Goal: Information Seeking & Learning: Learn about a topic

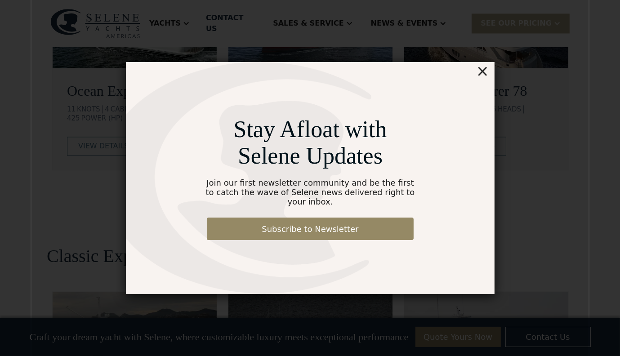
scroll to position [1775, 0]
click at [486, 79] on div "×" at bounding box center [482, 71] width 13 height 18
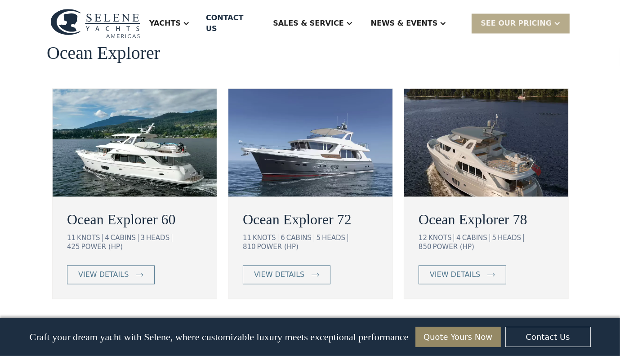
scroll to position [1631, 0]
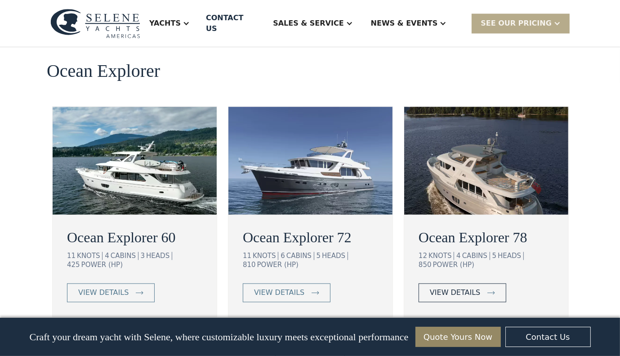
click at [463, 287] on div "view details" at bounding box center [455, 292] width 50 height 11
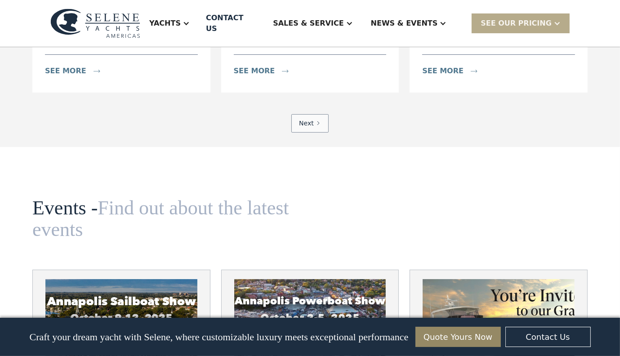
scroll to position [0, 0]
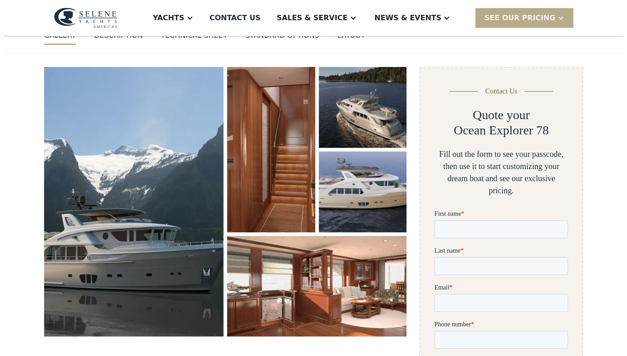
scroll to position [104, 0]
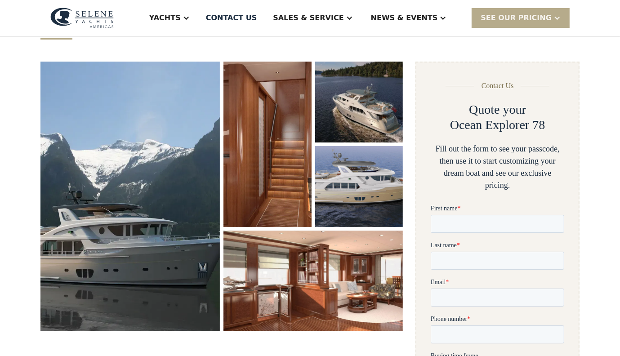
click at [159, 170] on img "open lightbox" at bounding box center [129, 197] width 179 height 270
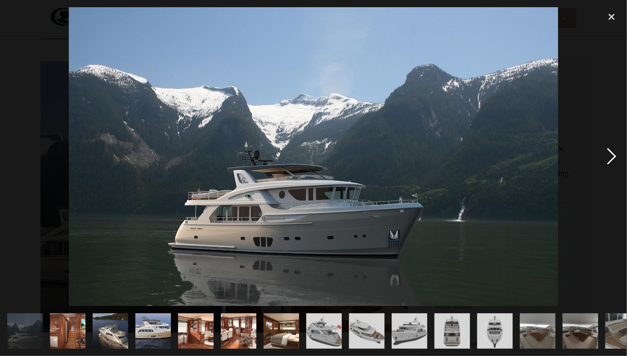
click at [613, 157] on div "next image" at bounding box center [611, 156] width 31 height 299
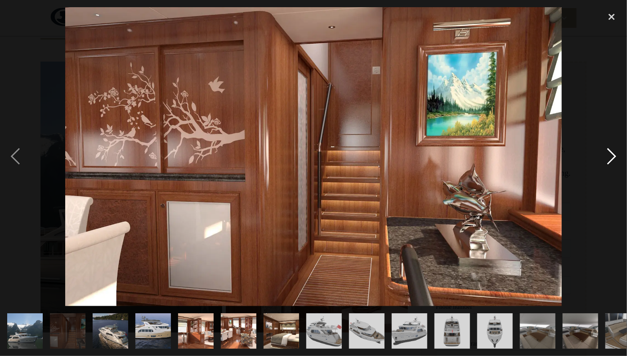
click at [613, 157] on div "next image" at bounding box center [611, 156] width 31 height 299
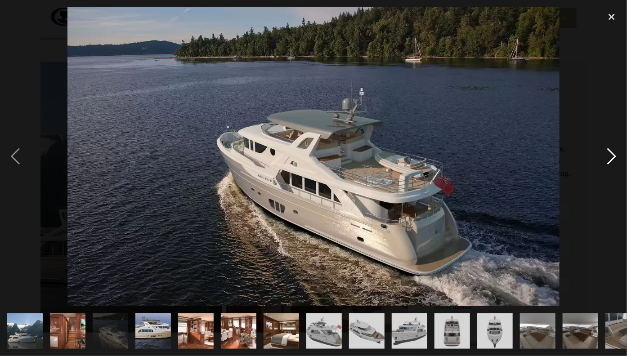
click at [613, 157] on div "next image" at bounding box center [611, 156] width 31 height 299
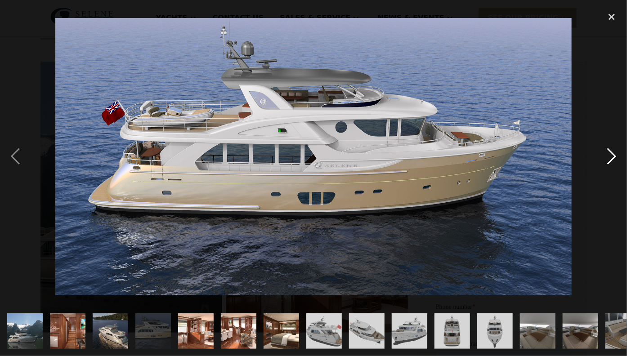
click at [613, 157] on div "next image" at bounding box center [611, 156] width 31 height 299
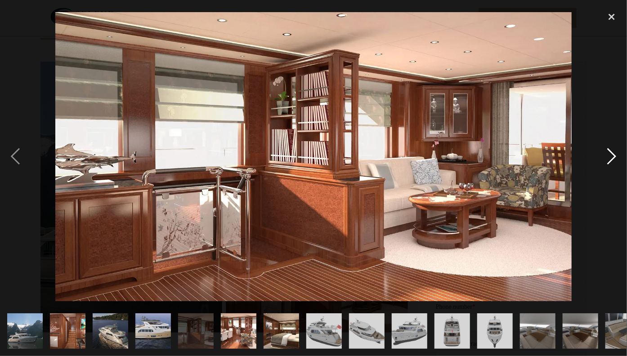
click at [613, 157] on div "next image" at bounding box center [611, 156] width 31 height 299
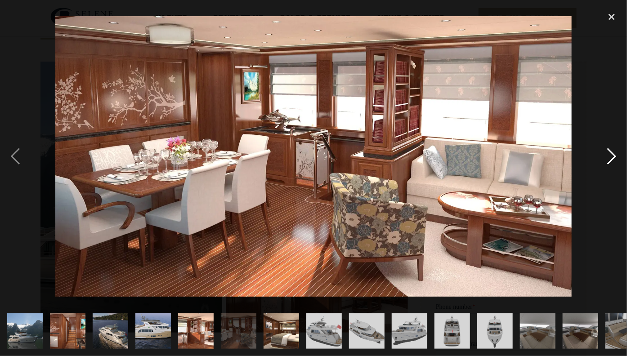
click at [613, 157] on div "next image" at bounding box center [611, 156] width 31 height 299
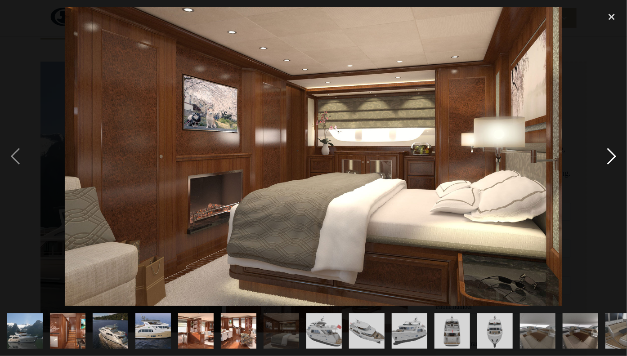
click at [613, 157] on div "next image" at bounding box center [611, 156] width 31 height 299
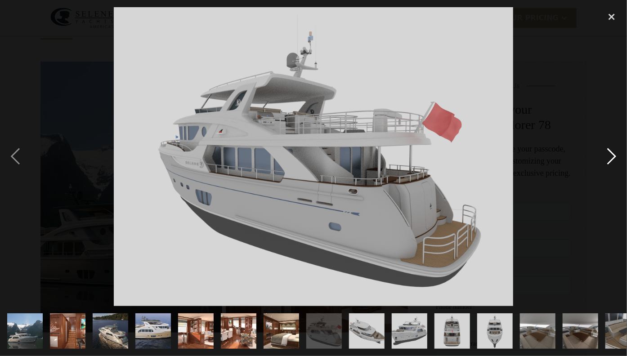
click at [613, 157] on div "next image" at bounding box center [611, 156] width 31 height 299
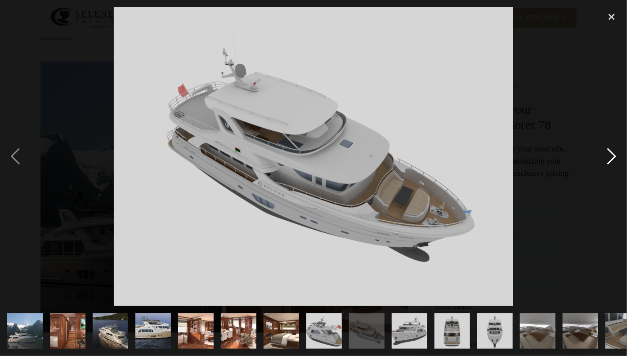
click at [613, 157] on div "next image" at bounding box center [611, 156] width 31 height 299
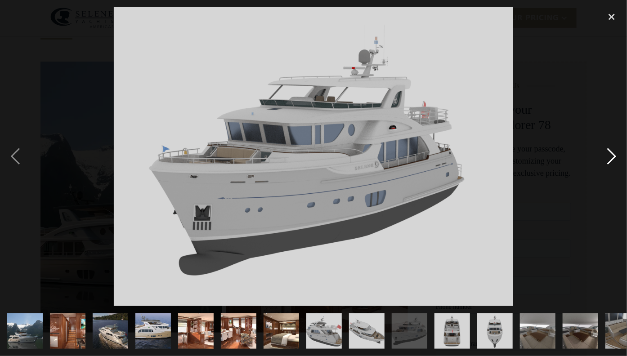
click at [613, 157] on div "next image" at bounding box center [611, 156] width 31 height 299
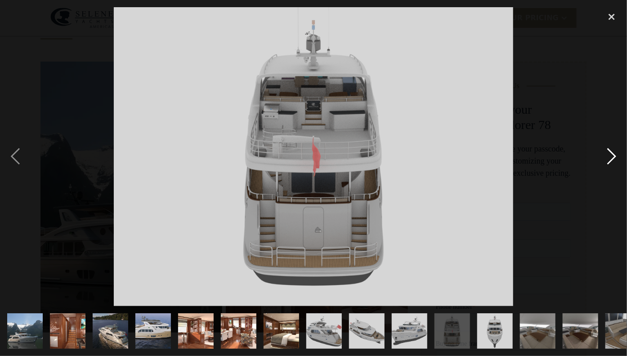
click at [613, 157] on div "next image" at bounding box center [611, 156] width 31 height 299
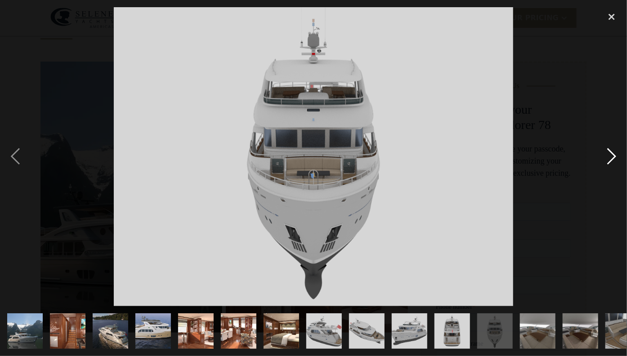
click at [613, 157] on div "next image" at bounding box center [611, 156] width 31 height 299
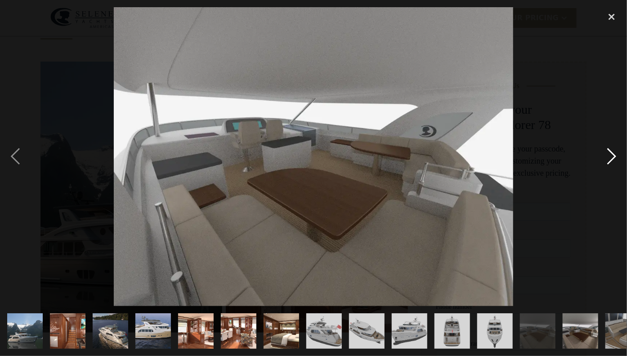
click at [613, 157] on div "next image" at bounding box center [611, 156] width 31 height 299
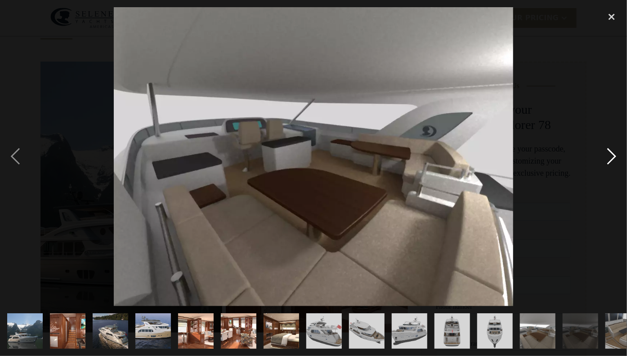
click at [613, 157] on div "next image" at bounding box center [611, 156] width 31 height 299
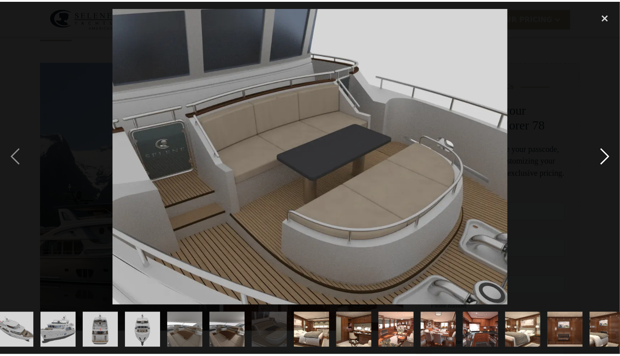
scroll to position [0, 448]
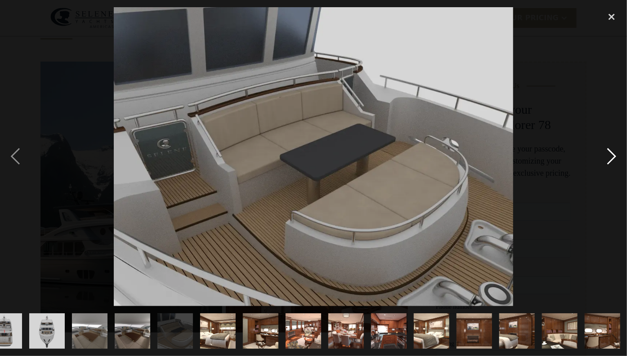
click at [613, 157] on div "next image" at bounding box center [611, 156] width 31 height 299
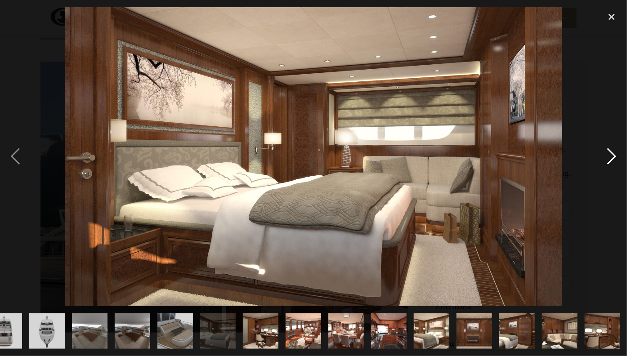
click at [613, 157] on div "next image" at bounding box center [611, 156] width 31 height 299
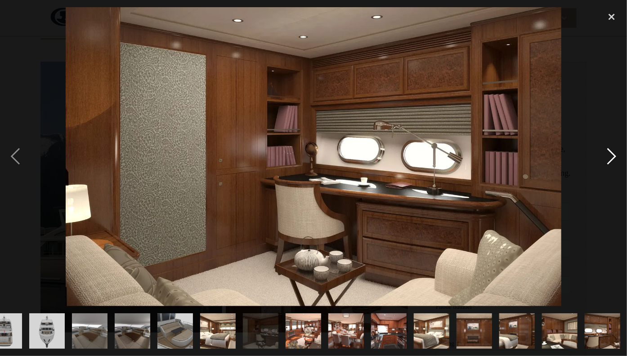
click at [613, 157] on div "next image" at bounding box center [611, 156] width 31 height 299
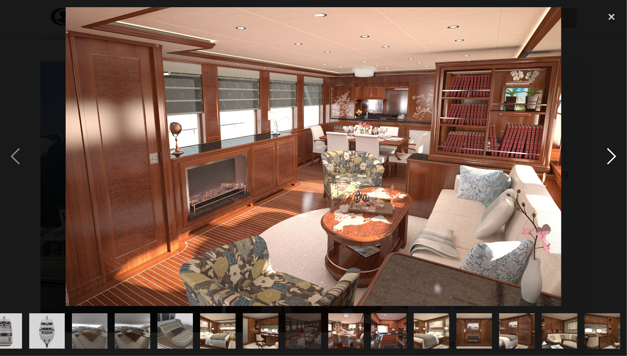
click at [613, 157] on div "next image" at bounding box center [611, 156] width 31 height 299
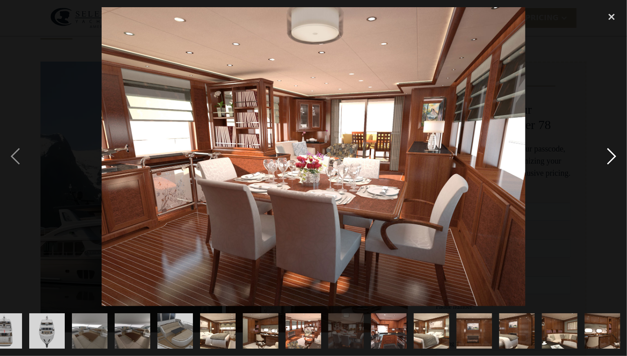
click at [613, 157] on div "next image" at bounding box center [611, 156] width 31 height 299
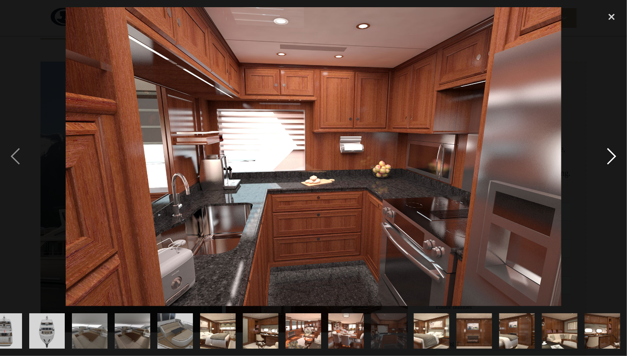
click at [613, 157] on div "next image" at bounding box center [611, 156] width 31 height 299
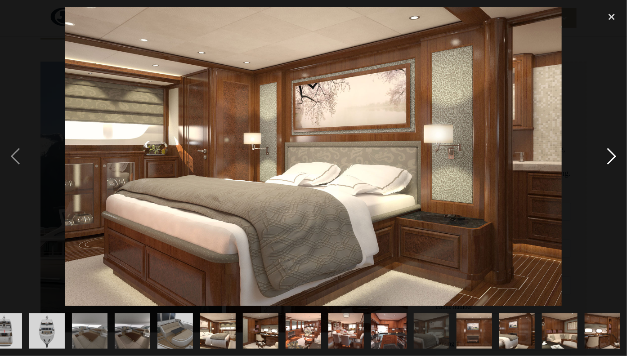
click at [613, 157] on div "next image" at bounding box center [611, 156] width 31 height 299
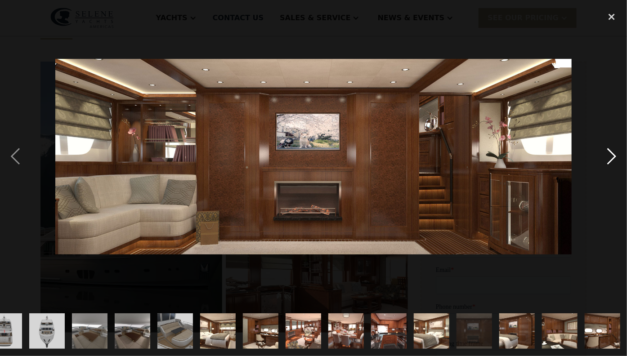
click at [613, 157] on div "next image" at bounding box center [611, 156] width 31 height 299
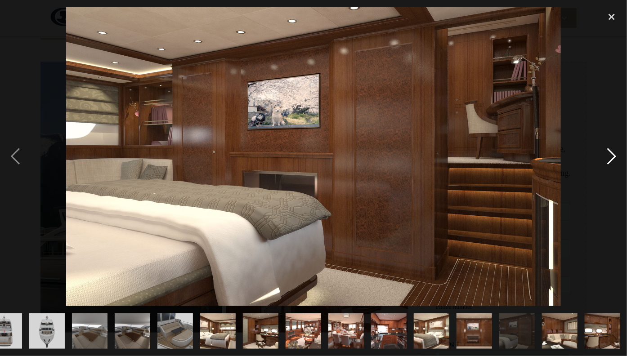
click at [613, 157] on div "next image" at bounding box center [611, 156] width 31 height 299
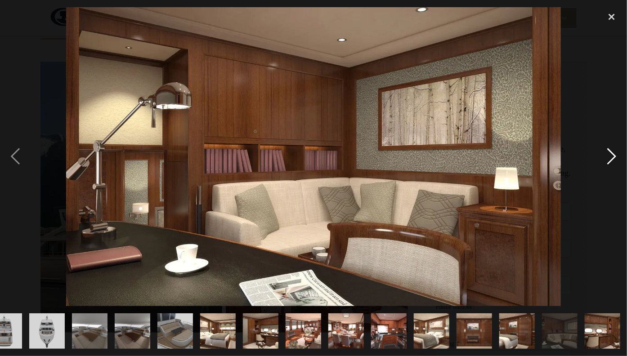
click at [613, 157] on div "next image" at bounding box center [611, 156] width 31 height 299
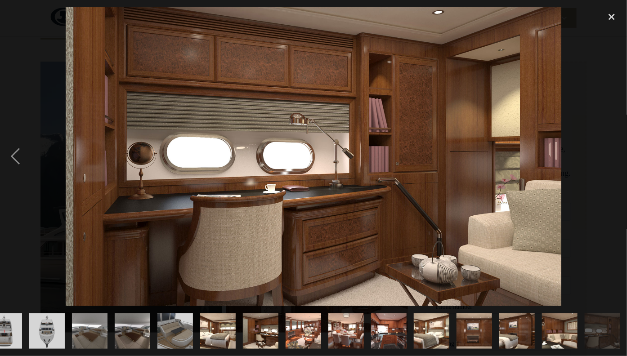
click at [613, 157] on div "next image" at bounding box center [611, 156] width 31 height 299
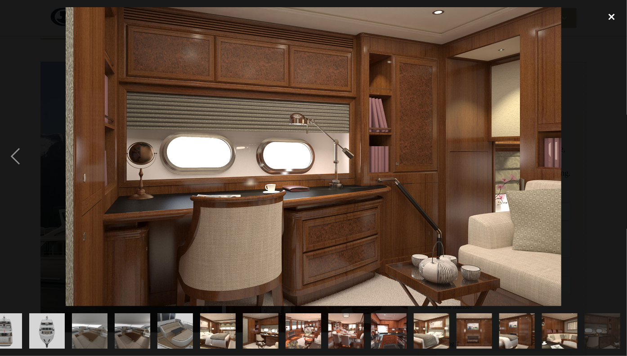
click at [609, 17] on div "close lightbox" at bounding box center [611, 17] width 31 height 20
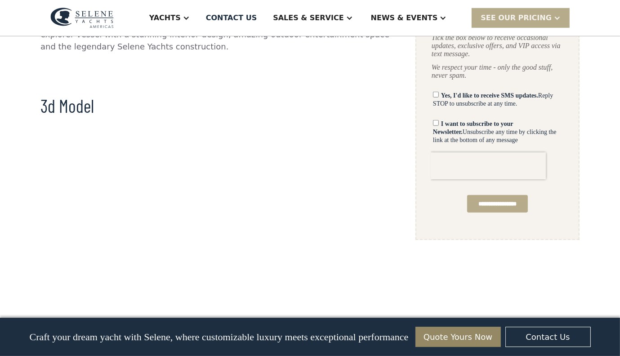
scroll to position [604, 0]
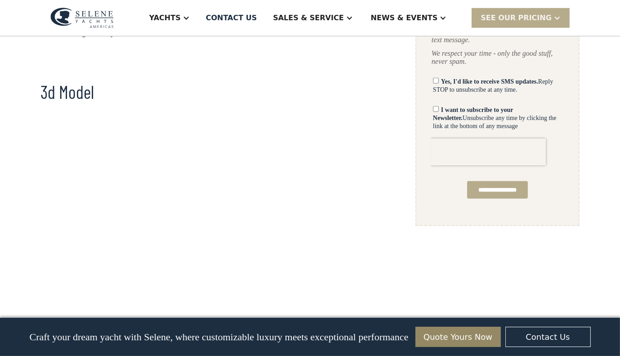
click at [619, 101] on div "No items found. No items found. Virtual Tour Long-Range Cruiser From Howard Che…" at bounding box center [310, 310] width 620 height 1526
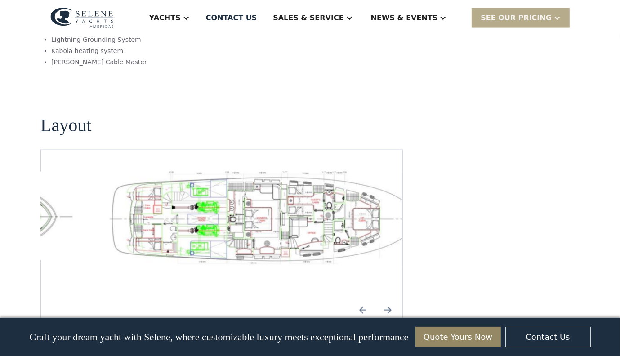
scroll to position [1288, 0]
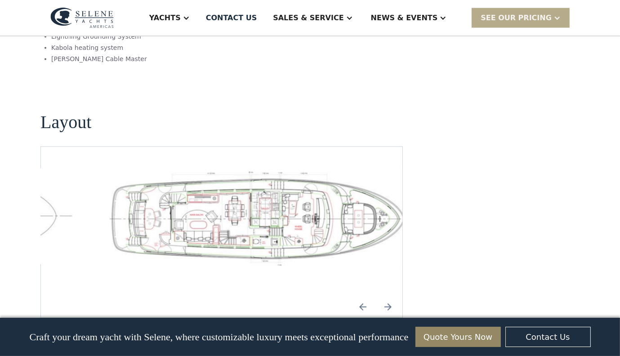
click at [365, 296] on img "Previous slide" at bounding box center [363, 307] width 22 height 22
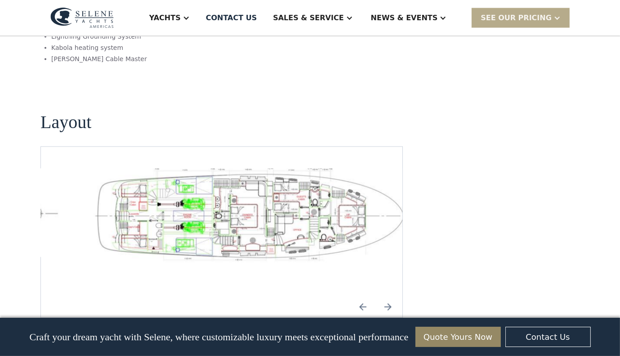
click at [365, 296] on img "Previous slide" at bounding box center [363, 307] width 22 height 22
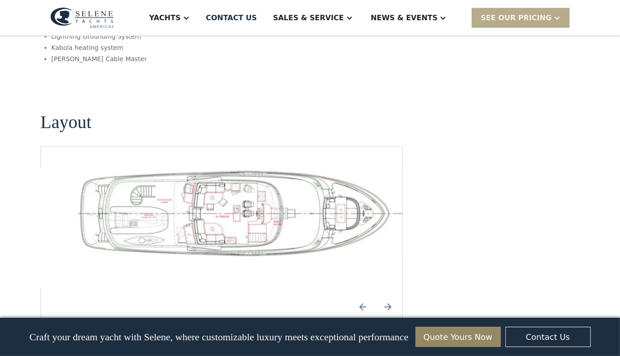
click at [365, 296] on img "Previous slide" at bounding box center [363, 307] width 22 height 22
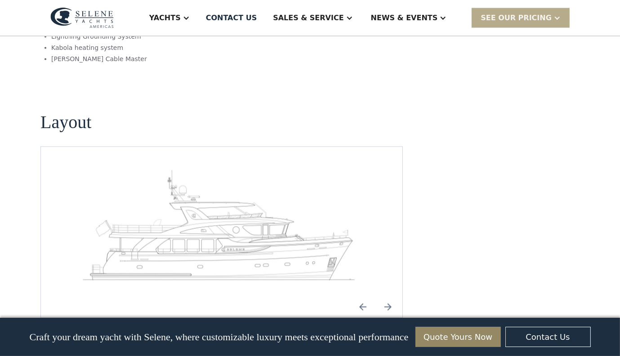
click at [365, 296] on img "Previous slide" at bounding box center [363, 307] width 22 height 22
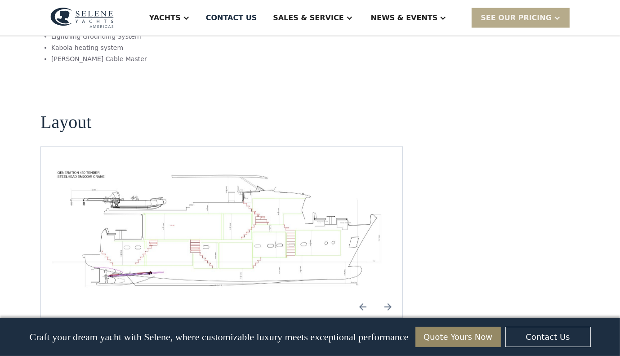
click at [365, 296] on img "Previous slide" at bounding box center [363, 307] width 22 height 22
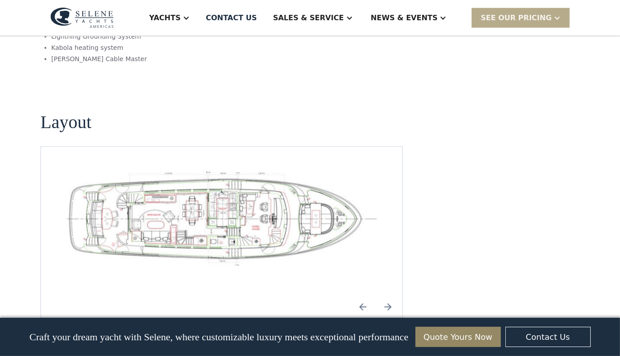
click at [365, 296] on img "Previous slide" at bounding box center [363, 307] width 22 height 22
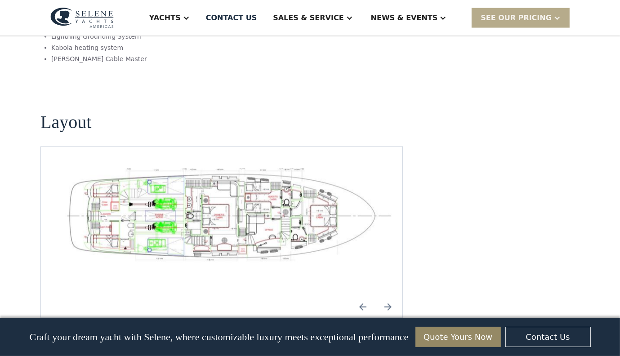
click at [365, 296] on img "Previous slide" at bounding box center [363, 307] width 22 height 22
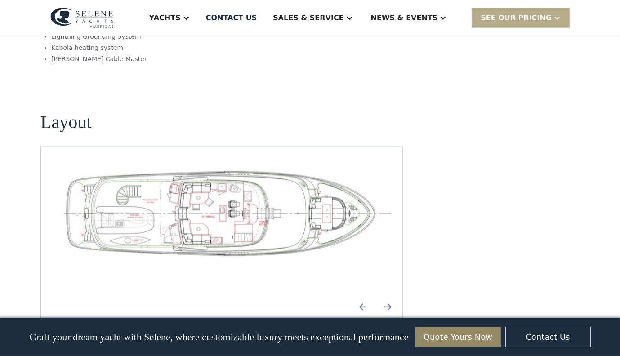
click at [365, 296] on img "Previous slide" at bounding box center [363, 307] width 22 height 22
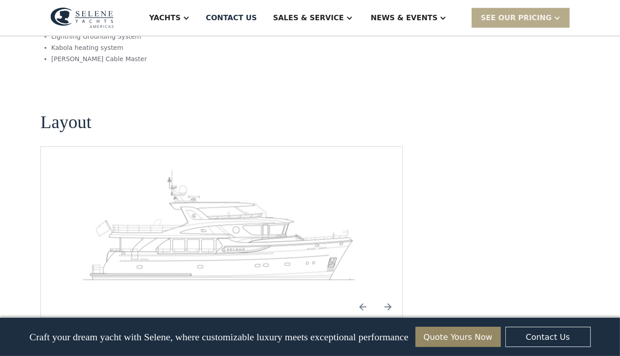
click at [365, 296] on img "Previous slide" at bounding box center [363, 307] width 22 height 22
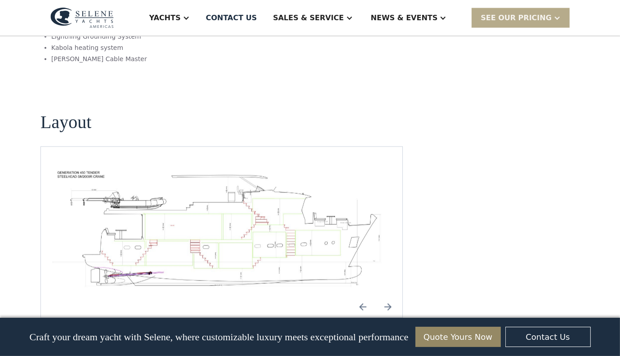
click at [365, 296] on img "Previous slide" at bounding box center [363, 307] width 22 height 22
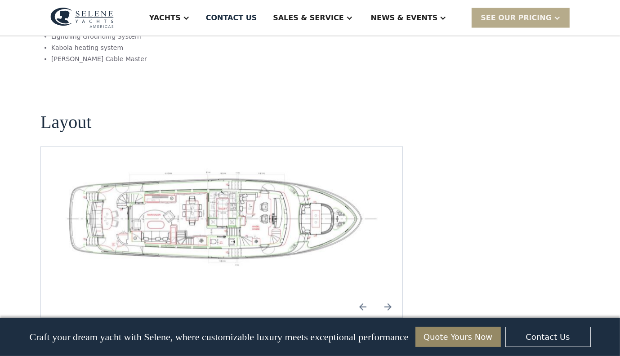
click at [365, 296] on img "Previous slide" at bounding box center [363, 307] width 22 height 22
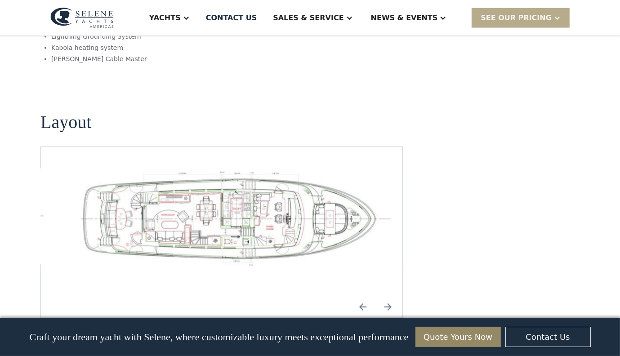
click at [388, 296] on img "Next slide" at bounding box center [388, 307] width 22 height 22
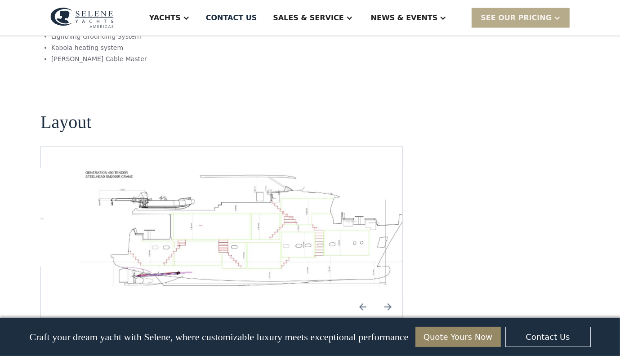
click at [388, 296] on img "Next slide" at bounding box center [388, 307] width 22 height 22
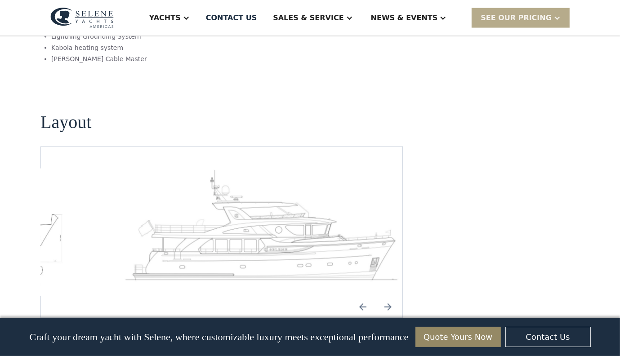
click at [388, 296] on img "Next slide" at bounding box center [388, 307] width 22 height 22
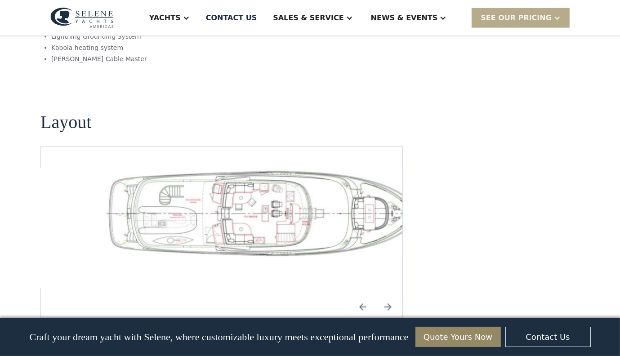
click at [388, 296] on img "Next slide" at bounding box center [388, 307] width 22 height 22
click at [353, 231] on div "No items found." at bounding box center [221, 233] width 347 height 128
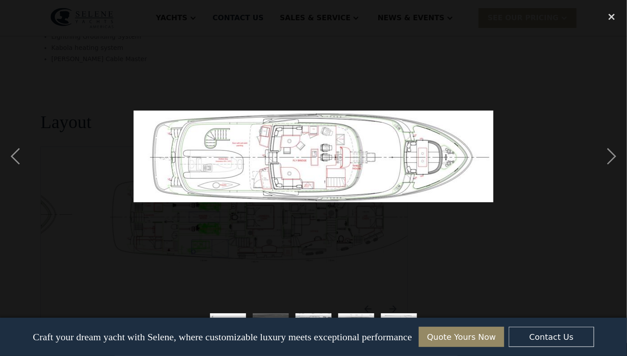
click at [50, 185] on div at bounding box center [313, 156] width 627 height 299
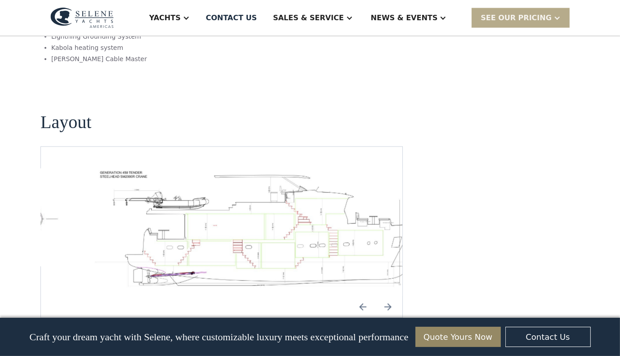
click at [387, 296] on img "Next slide" at bounding box center [388, 307] width 22 height 22
click at [389, 296] on img "Next slide" at bounding box center [388, 307] width 22 height 22
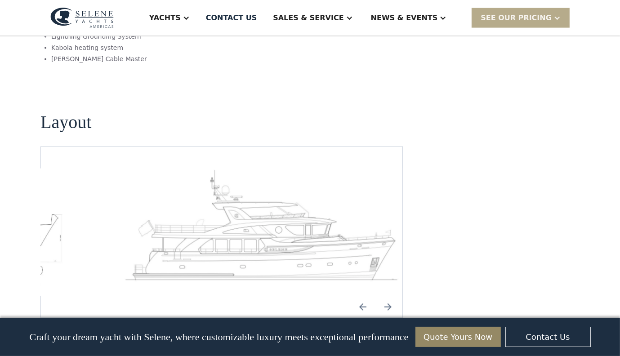
click at [363, 296] on img "Previous slide" at bounding box center [363, 307] width 22 height 22
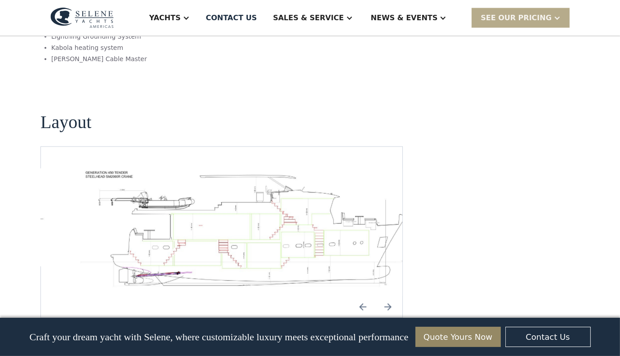
click at [363, 296] on img "Previous slide" at bounding box center [363, 307] width 22 height 22
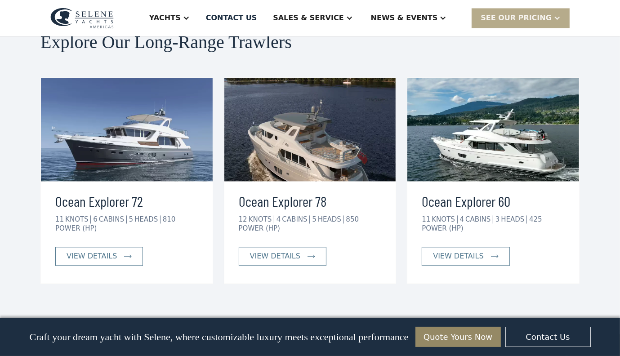
scroll to position [1679, 0]
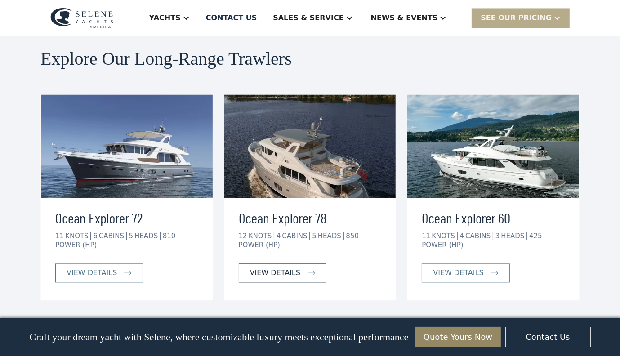
click at [273, 268] on div "view details" at bounding box center [275, 273] width 50 height 11
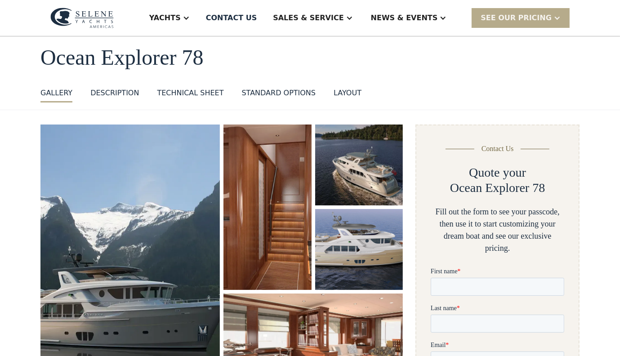
scroll to position [45, 0]
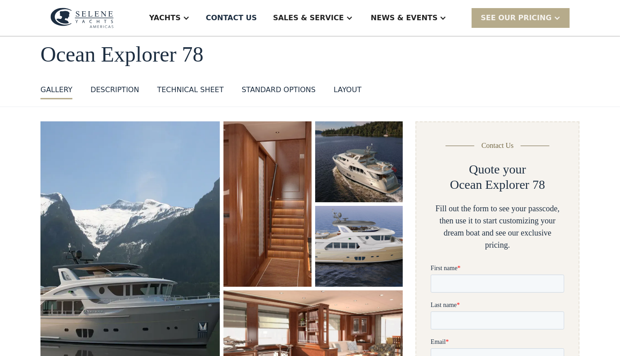
click at [334, 90] on div "layout" at bounding box center [348, 90] width 28 height 11
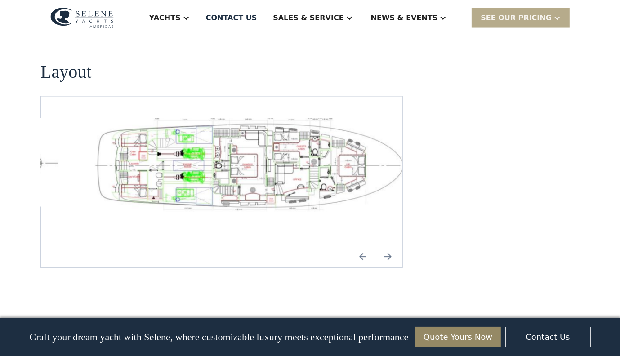
scroll to position [1340, 0]
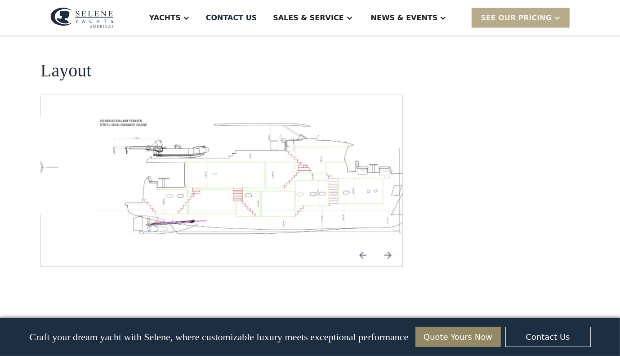
click at [387, 245] on img "Next slide" at bounding box center [388, 256] width 22 height 22
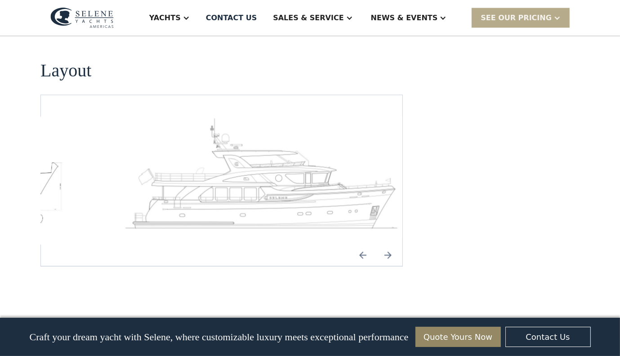
click at [361, 245] on img "Previous slide" at bounding box center [363, 256] width 22 height 22
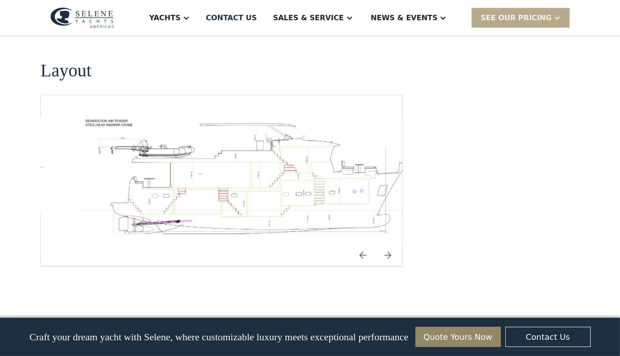
click at [361, 245] on img "Previous slide" at bounding box center [363, 256] width 22 height 22
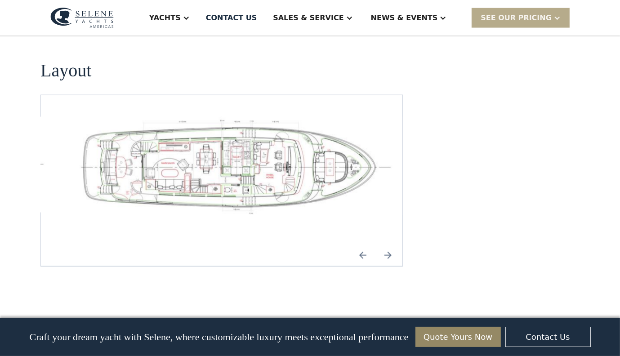
click at [361, 245] on img "Previous slide" at bounding box center [363, 256] width 22 height 22
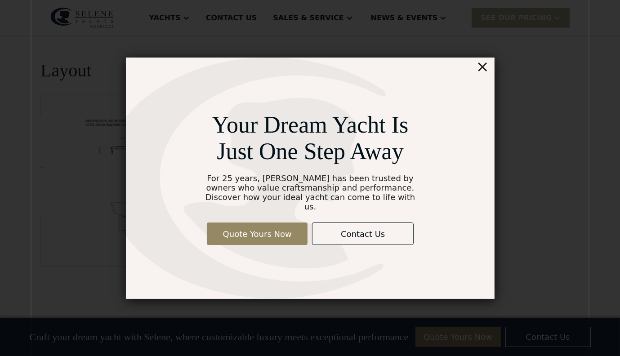
scroll to position [45, 0]
